Goal: Find specific page/section: Find specific page/section

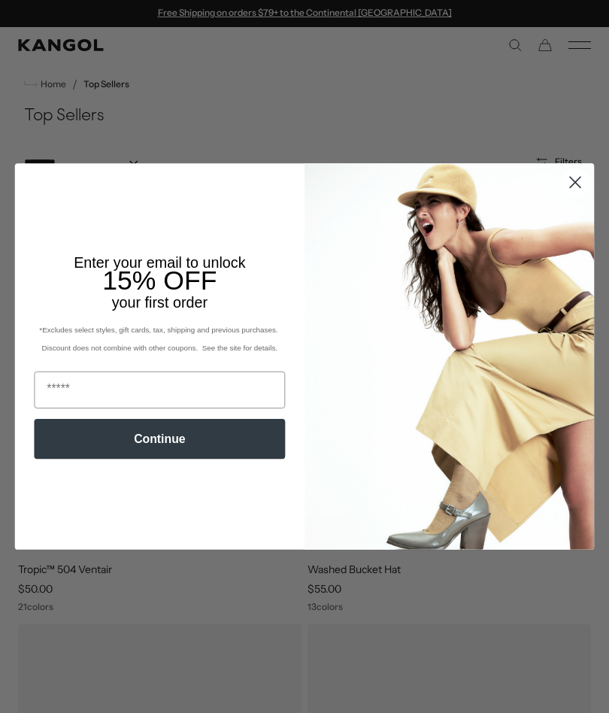
click at [571, 185] on circle "Close dialog" at bounding box center [575, 182] width 25 height 25
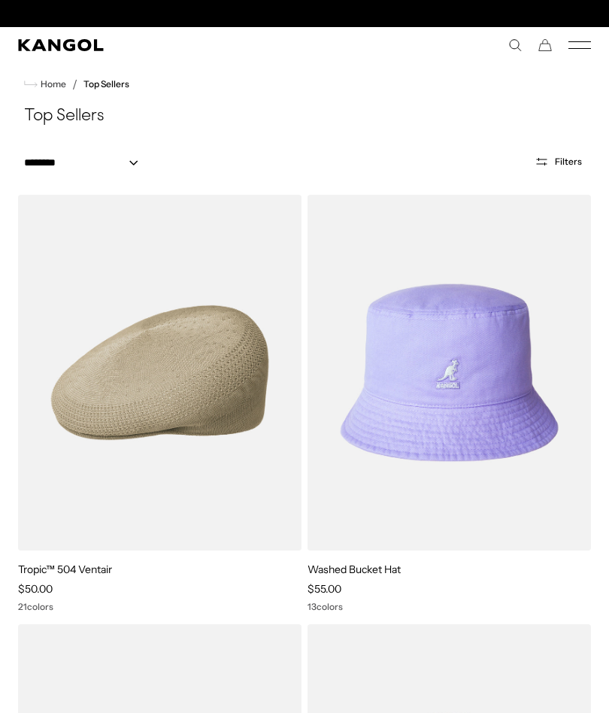
scroll to position [0, 310]
click at [590, 41] on rect "Mobile Menu" at bounding box center [580, 41] width 23 height 1
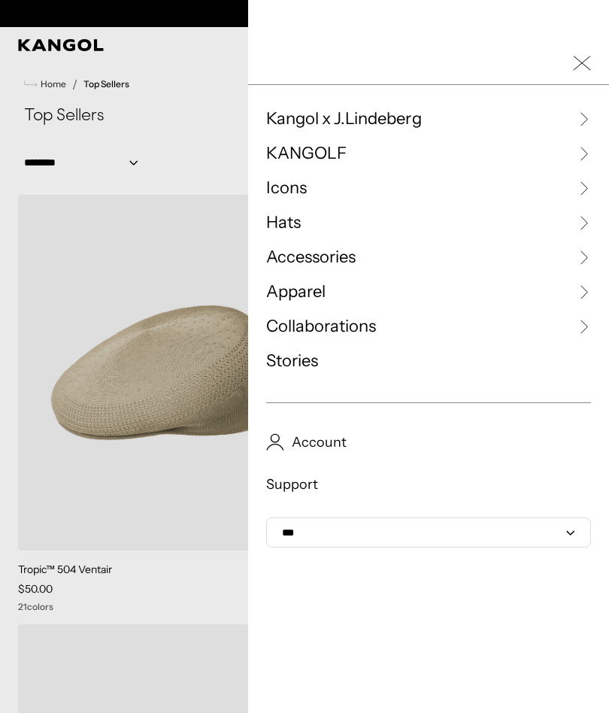
scroll to position [0, 0]
click at [330, 294] on link "Apparel" at bounding box center [428, 292] width 325 height 23
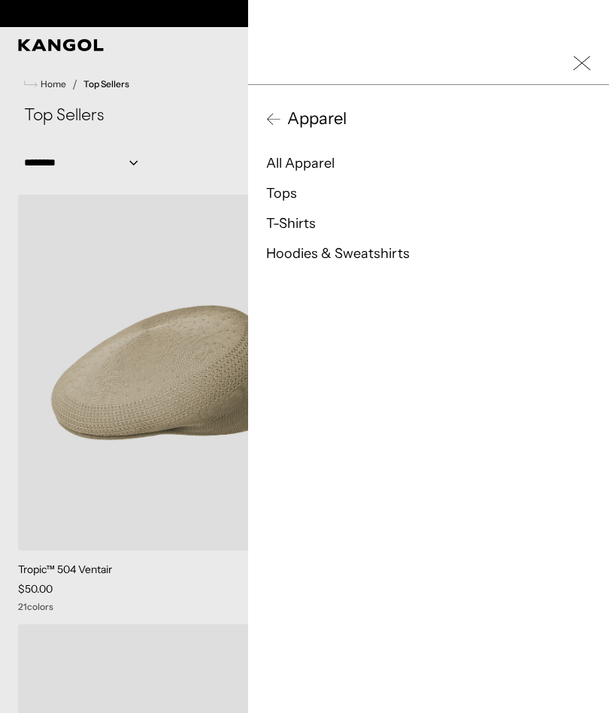
scroll to position [0, 310]
click at [375, 254] on link "Hoodies & Sweatshirts" at bounding box center [338, 253] width 144 height 17
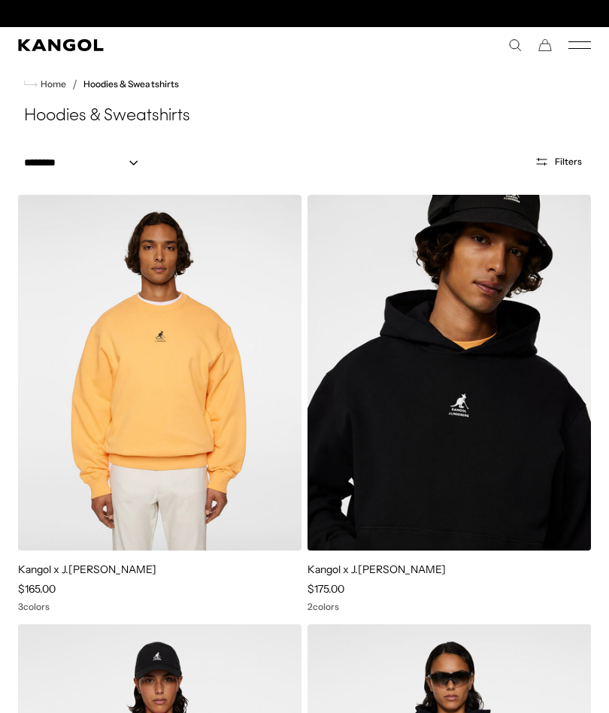
scroll to position [0, 310]
click at [585, 47] on icon "Mobile Menu" at bounding box center [580, 45] width 23 height 14
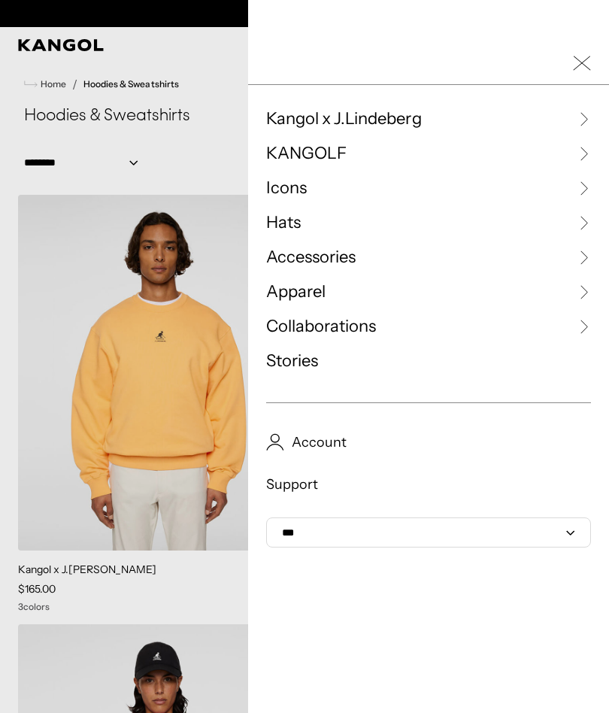
click at [327, 302] on link "Apparel" at bounding box center [428, 292] width 325 height 23
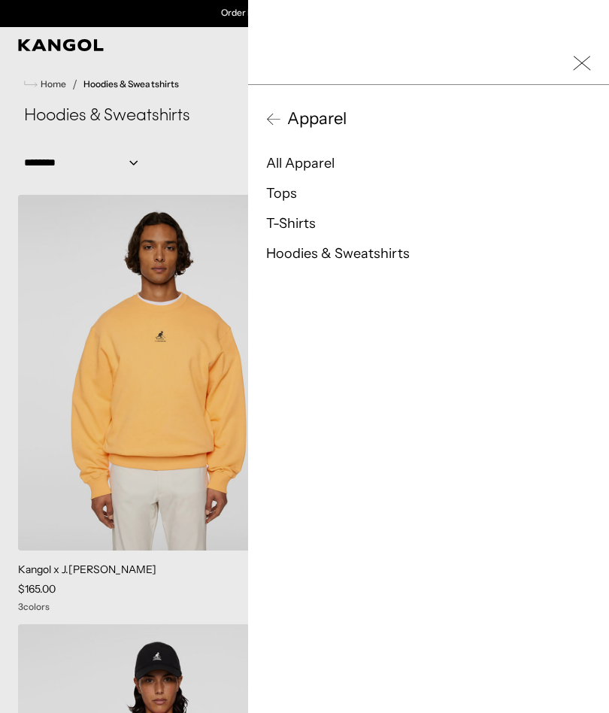
click at [334, 162] on link "All Apparel" at bounding box center [300, 163] width 68 height 17
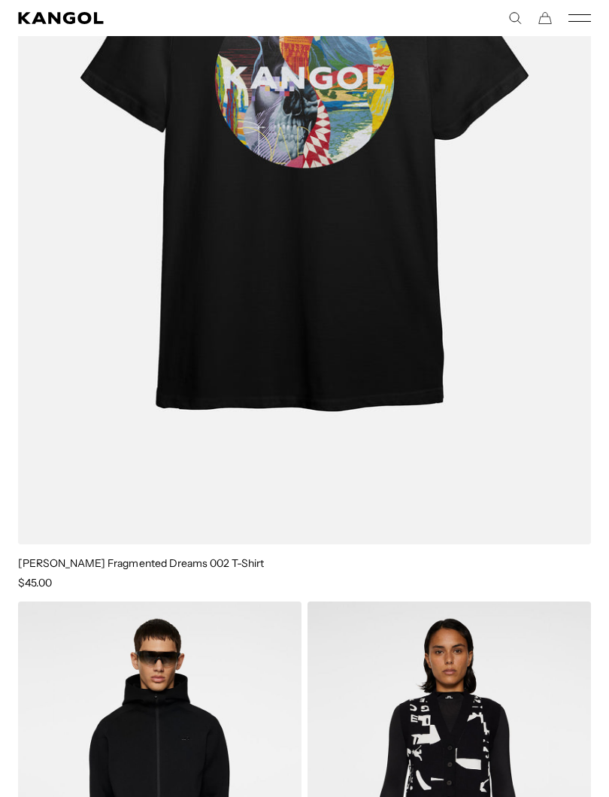
scroll to position [6381, 0]
